Goal: Task Accomplishment & Management: Use online tool/utility

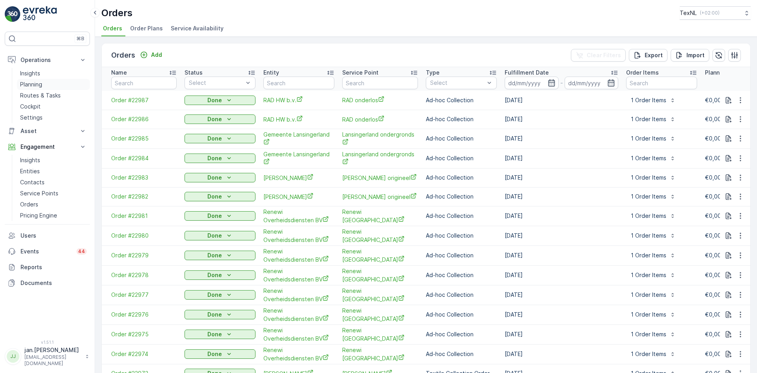
click at [35, 85] on p "Planning" at bounding box center [31, 84] width 22 height 8
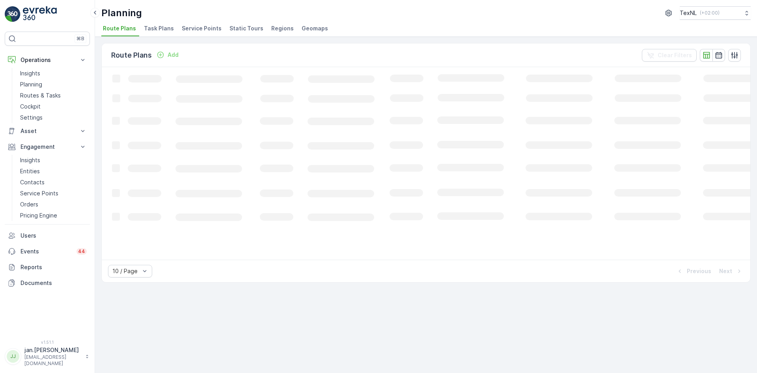
click at [204, 26] on span "Service Points" at bounding box center [202, 28] width 40 height 8
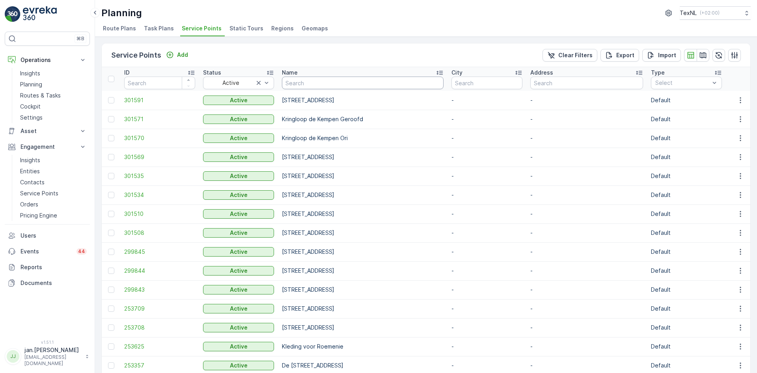
click at [317, 84] on input "text" at bounding box center [363, 82] width 162 height 13
type input "hoftijz"
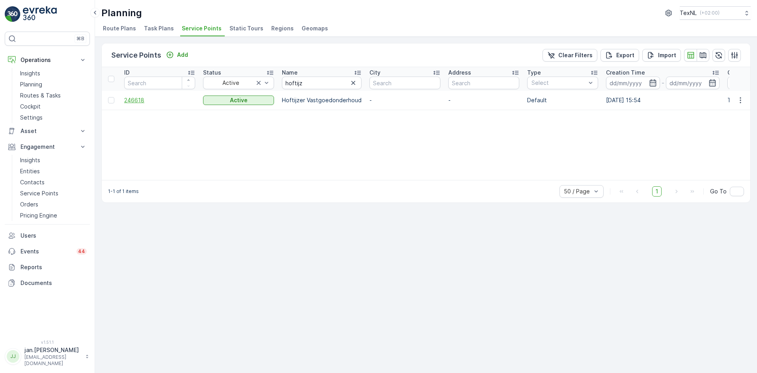
click at [138, 97] on span "246618" at bounding box center [159, 100] width 71 height 8
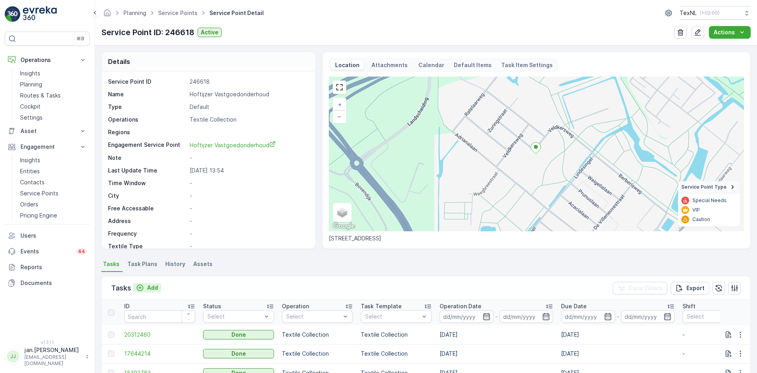
click at [158, 289] on button "Add" at bounding box center [147, 287] width 28 height 9
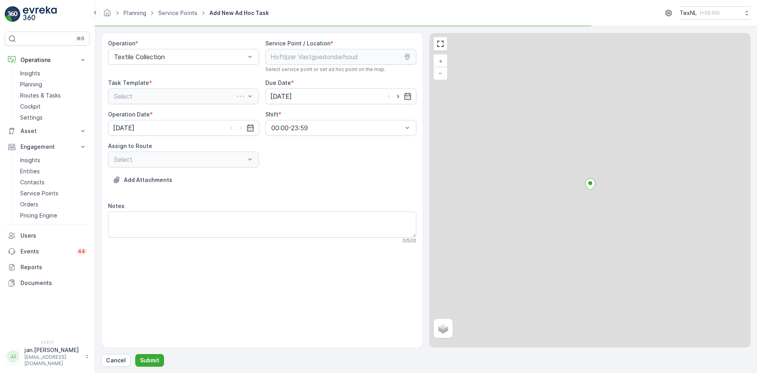
click at [182, 88] on div "Task Template * Select" at bounding box center [183, 91] width 151 height 25
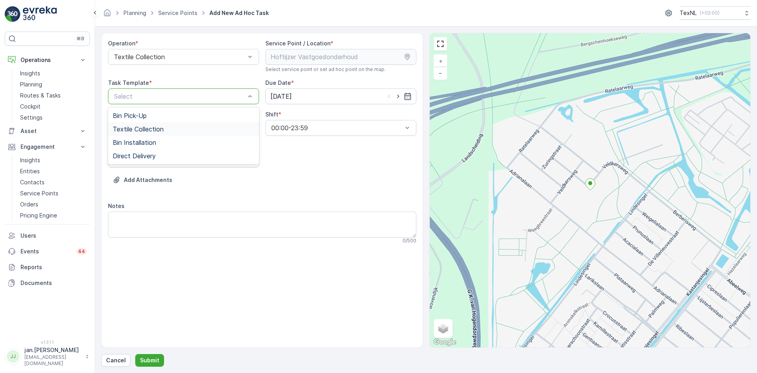
click at [137, 131] on span "Textile Collection" at bounding box center [138, 128] width 51 height 7
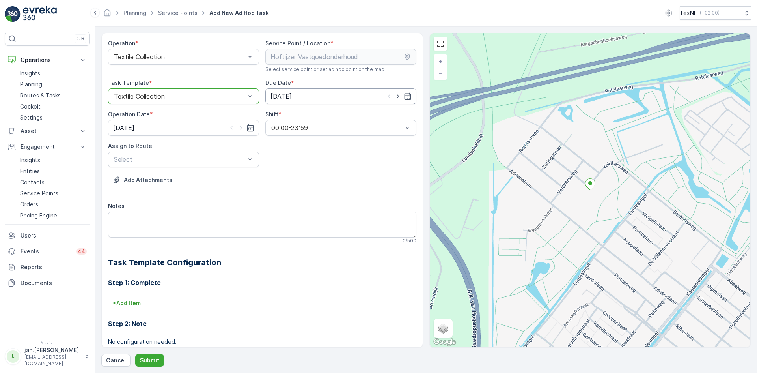
click at [309, 98] on input "[DATE]" at bounding box center [340, 96] width 151 height 16
click at [333, 164] on div "9" at bounding box center [334, 162] width 13 height 13
type input "[DATE]"
click at [137, 133] on input "[DATE]" at bounding box center [183, 128] width 151 height 16
click at [178, 193] on div "9" at bounding box center [178, 193] width 13 height 13
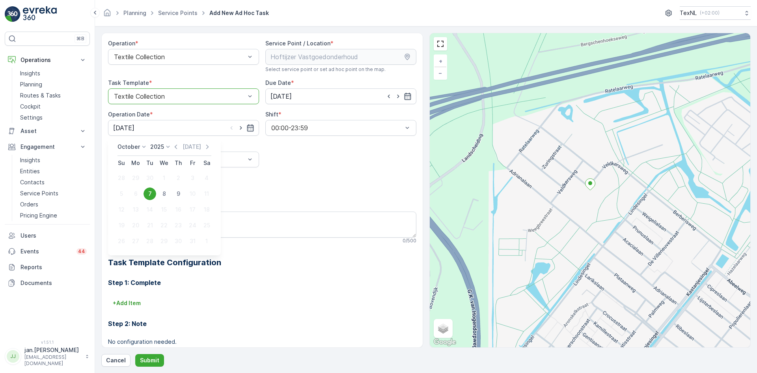
type input "[DATE]"
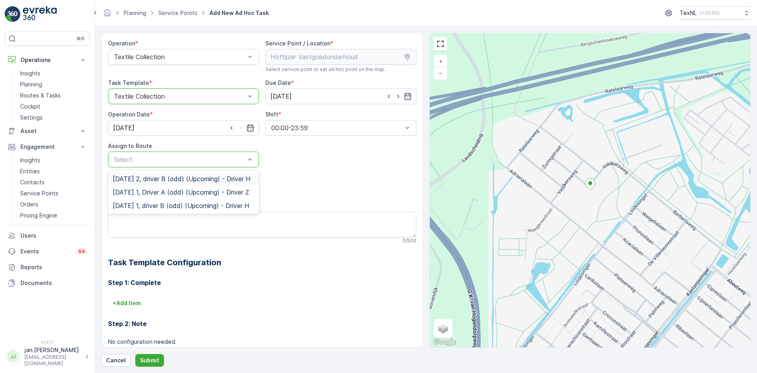
click at [163, 179] on span "[DATE] 2, driver B (odd) (Upcoming) - Driver H" at bounding box center [182, 178] width 138 height 7
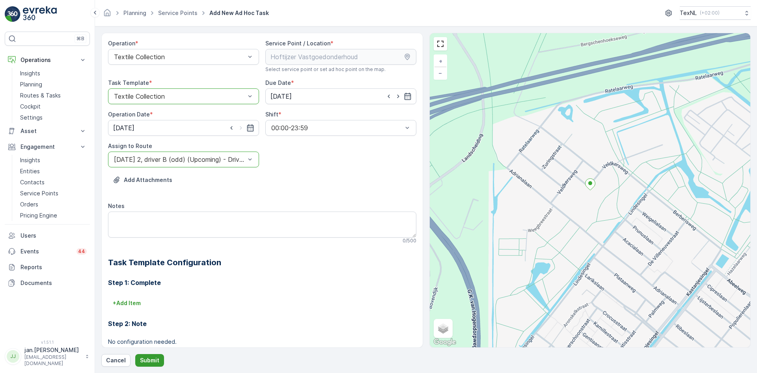
click at [146, 359] on p "Submit" at bounding box center [149, 360] width 19 height 8
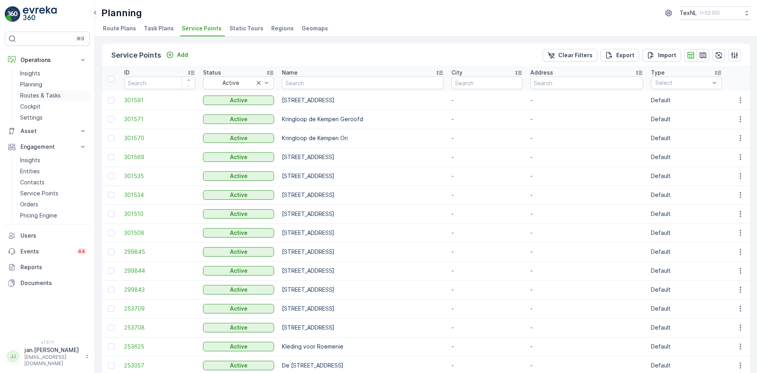
click at [49, 93] on p "Routes & Tasks" at bounding box center [40, 95] width 41 height 8
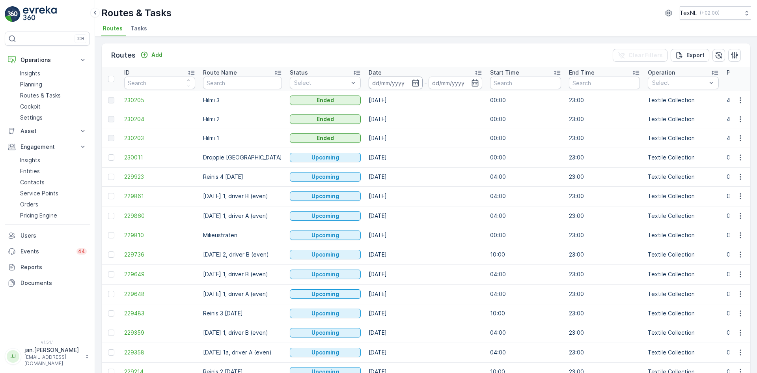
click at [388, 83] on input at bounding box center [396, 82] width 54 height 13
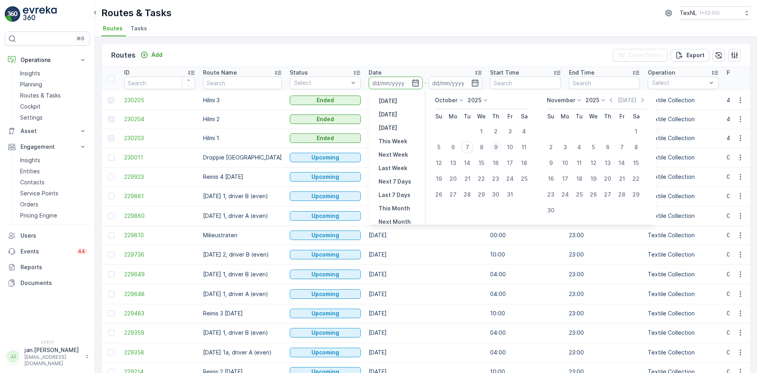
click at [497, 146] on div "9" at bounding box center [495, 147] width 13 height 13
type input "[DATE]"
click at [497, 146] on div "9" at bounding box center [495, 147] width 13 height 13
type input "[DATE]"
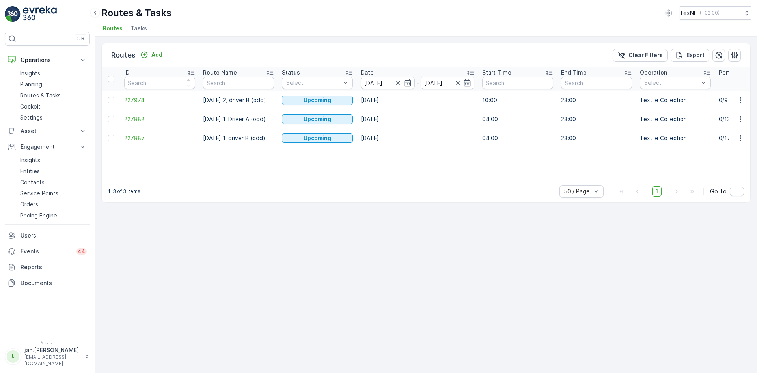
click at [137, 100] on span "227974" at bounding box center [159, 100] width 71 height 8
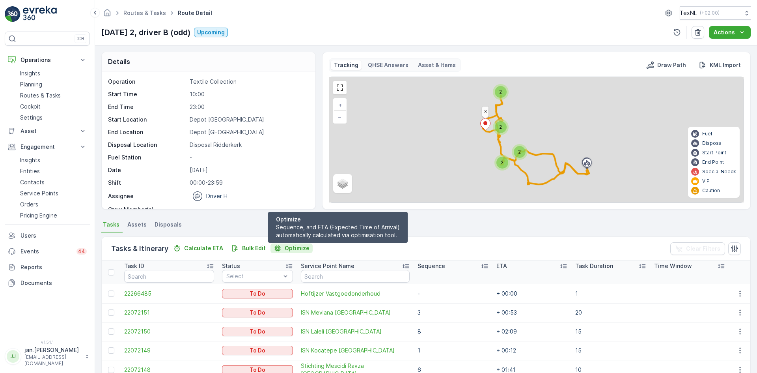
click at [295, 247] on p "Optimize" at bounding box center [297, 248] width 25 height 8
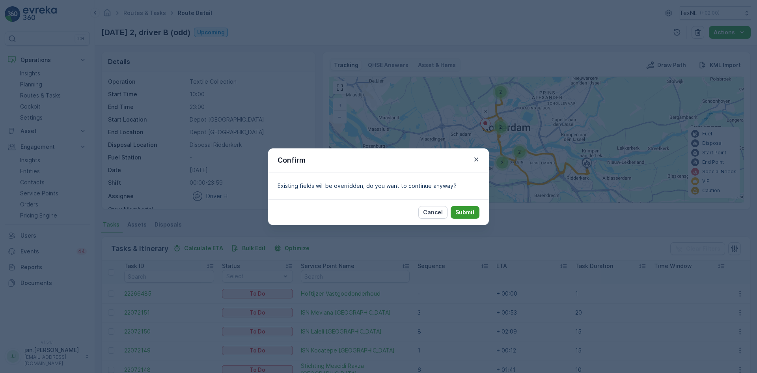
click at [470, 213] on p "Submit" at bounding box center [464, 212] width 19 height 8
